Goal: Information Seeking & Learning: Learn about a topic

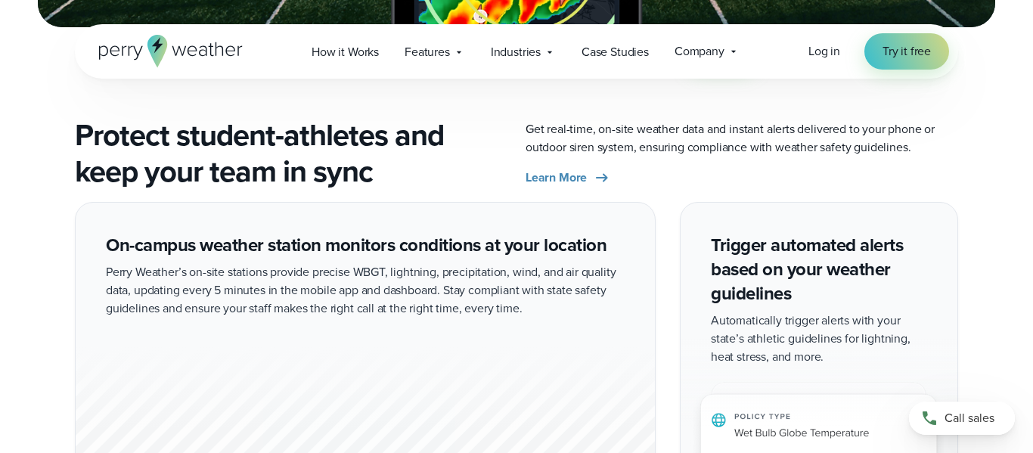
scroll to position [2147, 0]
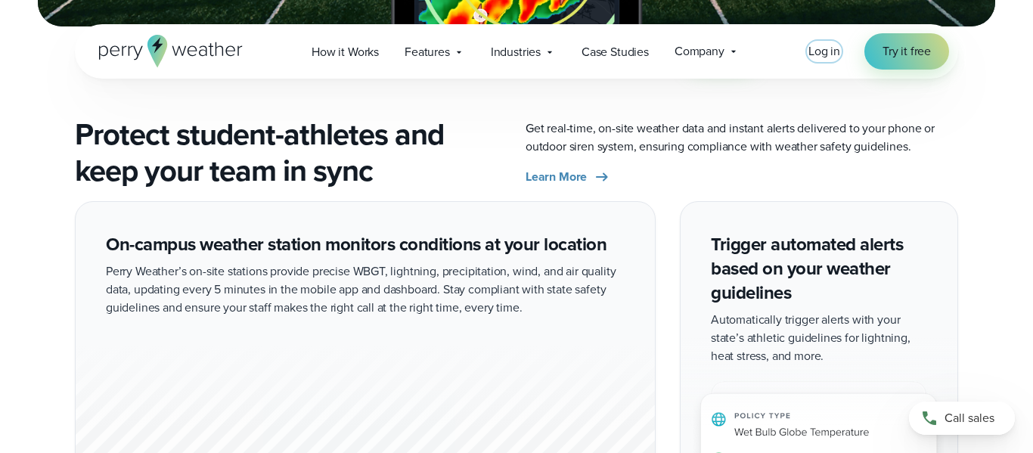
click at [818, 49] on span "Log in" at bounding box center [824, 50] width 32 height 17
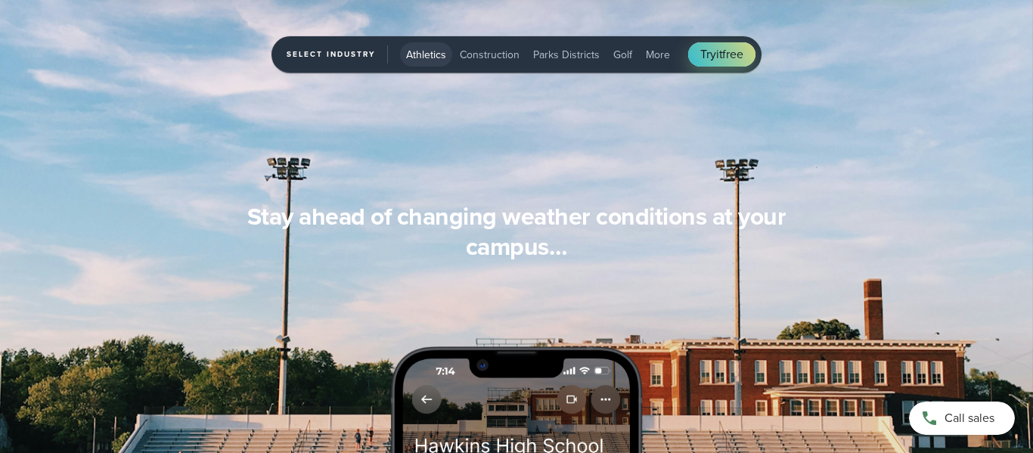
scroll to position [1300, 0]
click at [727, 52] on span "Try it free" at bounding box center [721, 54] width 42 height 18
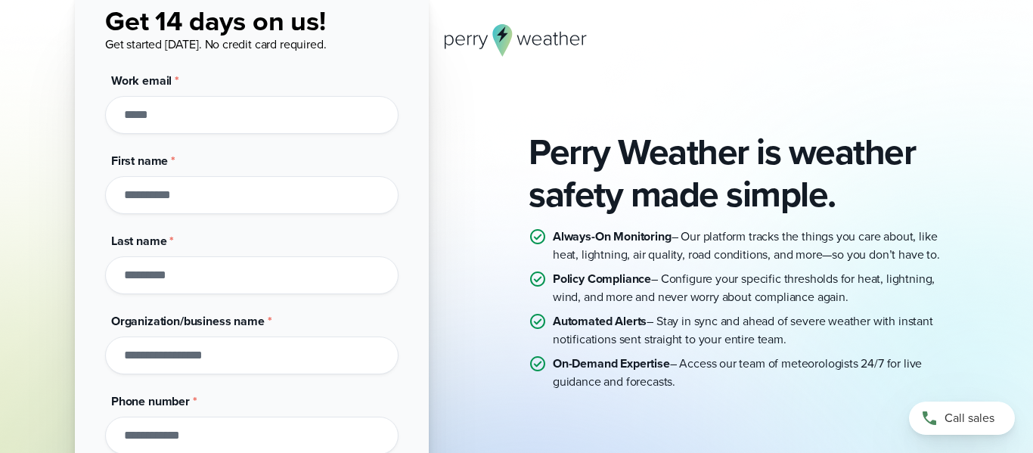
scroll to position [132, 0]
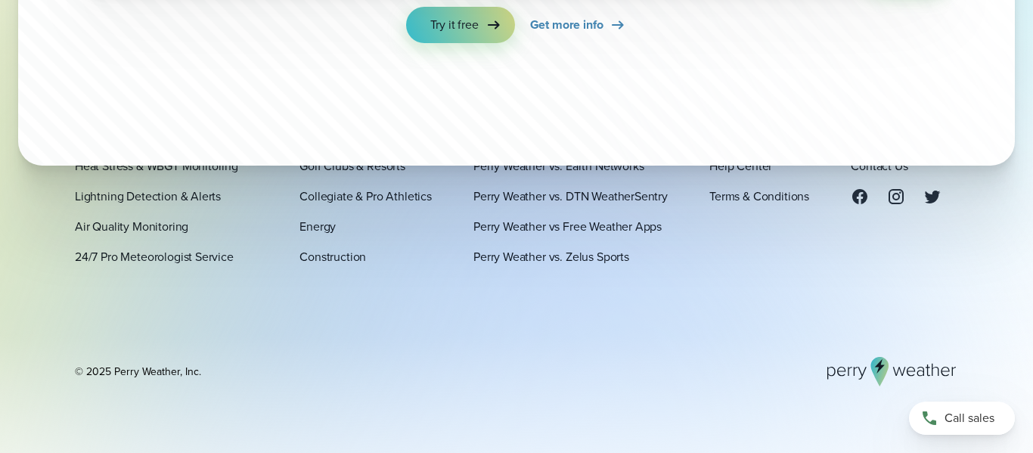
scroll to position [5073, 0]
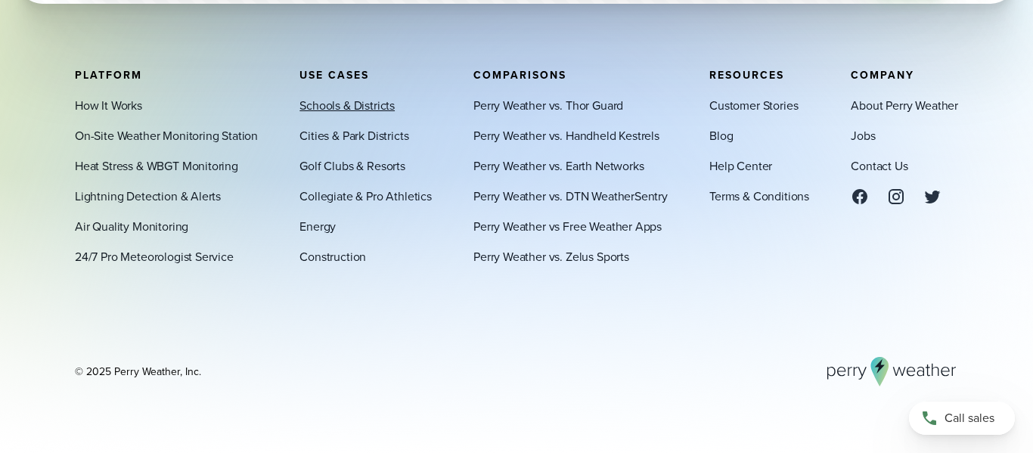
click at [317, 110] on link "Schools & Districts" at bounding box center [346, 105] width 95 height 18
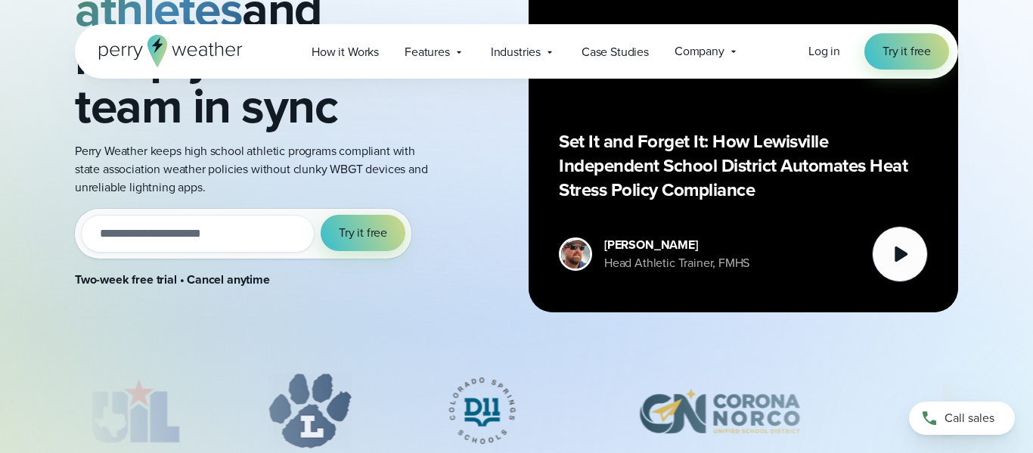
scroll to position [263, 0]
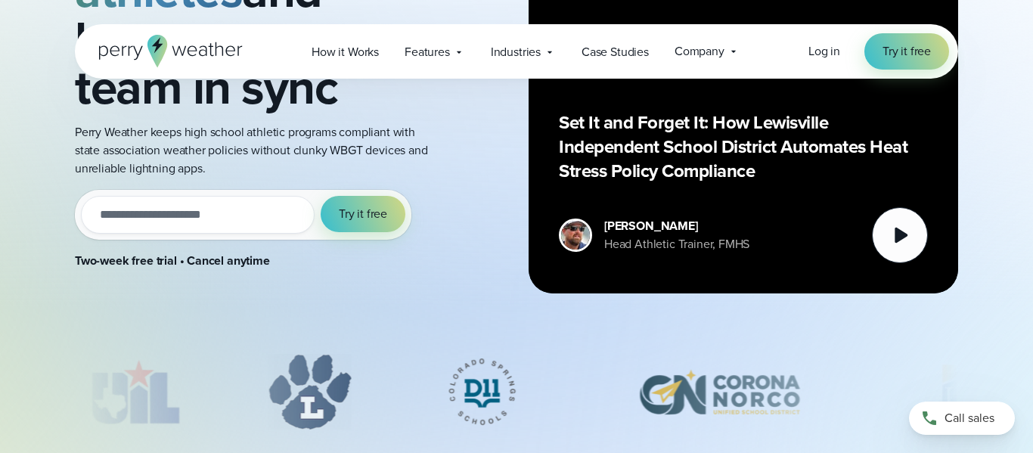
click at [110, 209] on input "email" at bounding box center [198, 215] width 234 height 38
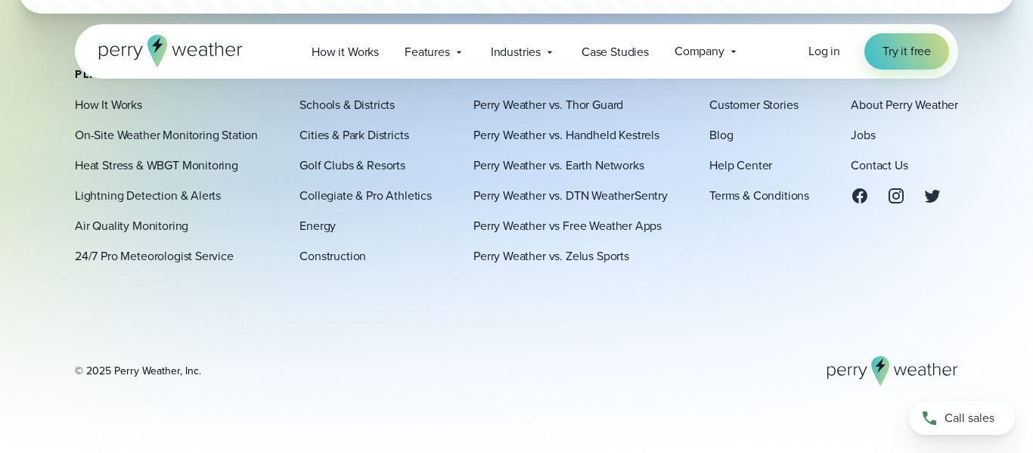
scroll to position [8844, 0]
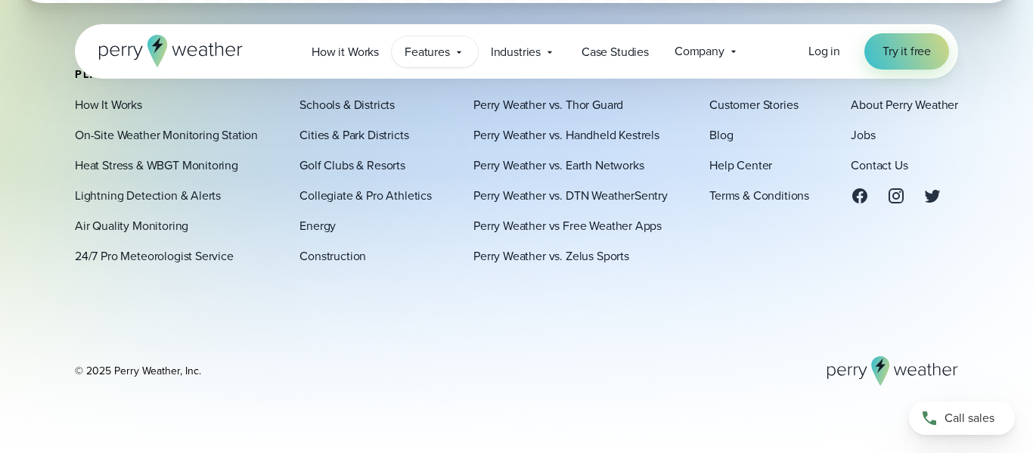
click at [432, 59] on span "Features" at bounding box center [427, 52] width 45 height 18
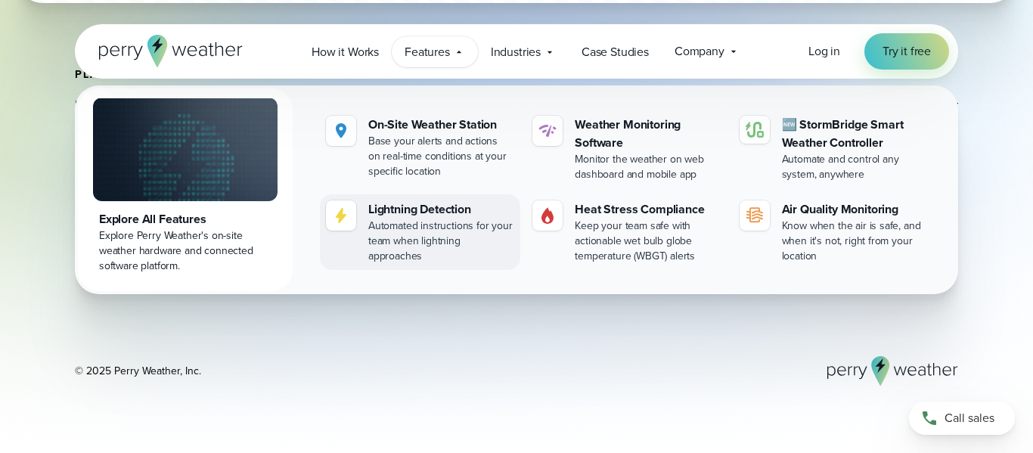
click at [353, 222] on div at bounding box center [341, 215] width 30 height 30
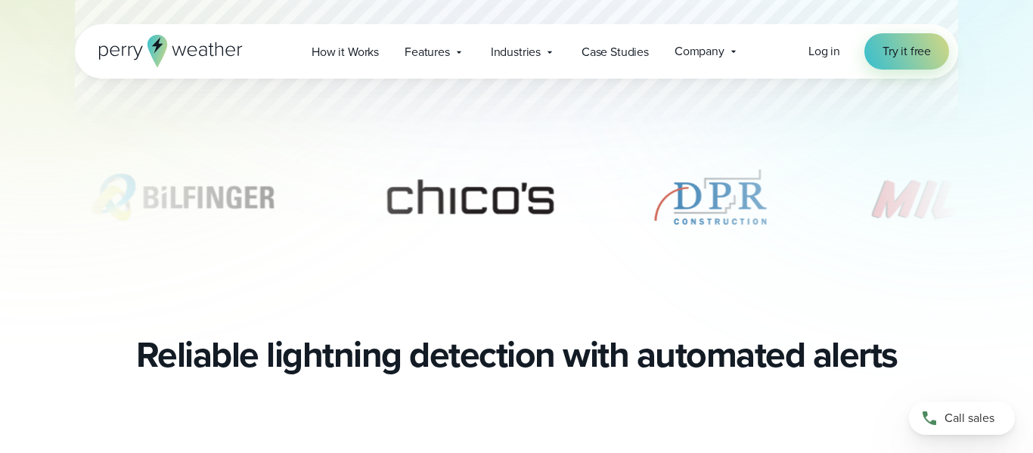
scroll to position [580, 0]
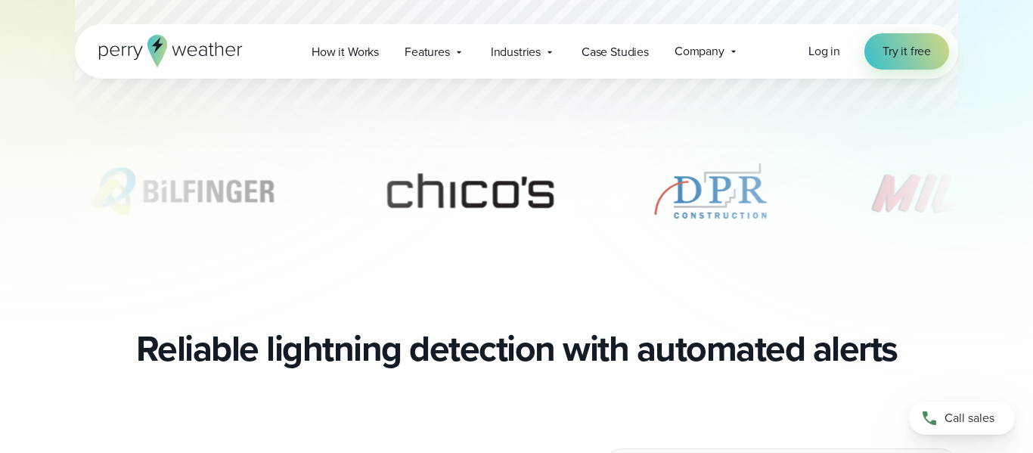
click at [723, 206] on img "3 of 11" at bounding box center [710, 191] width 121 height 76
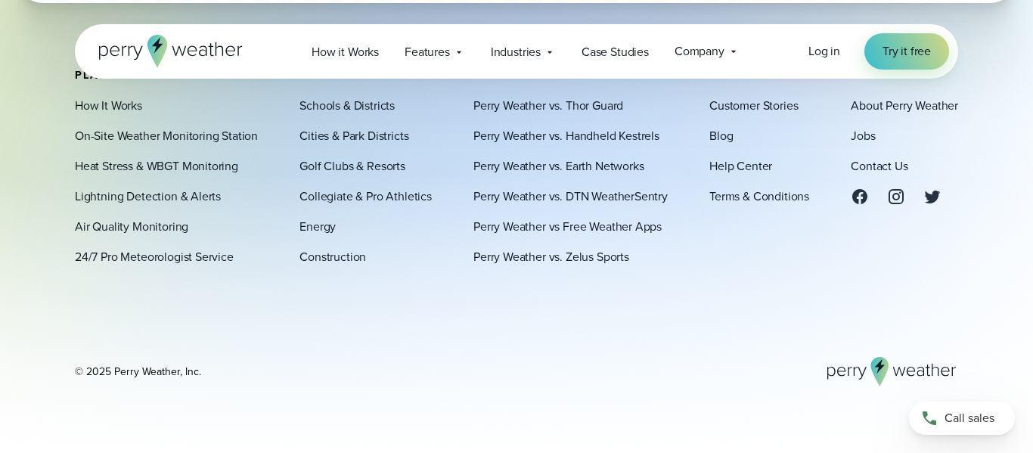
scroll to position [4872, 0]
